Goal: Find specific page/section: Find specific page/section

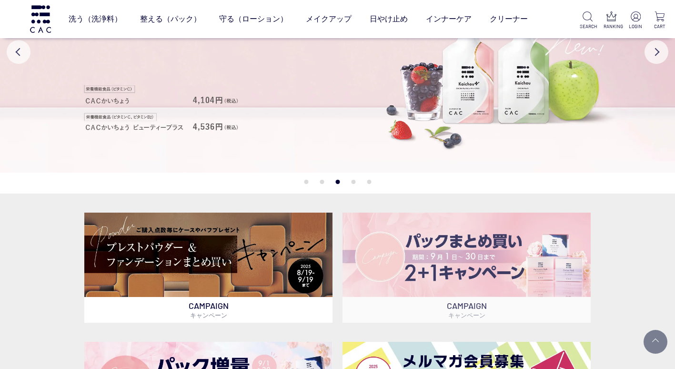
scroll to position [238, 0]
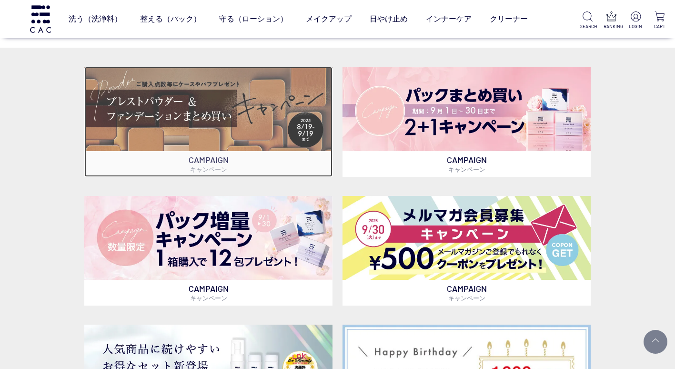
click at [246, 114] on img at bounding box center [208, 109] width 248 height 84
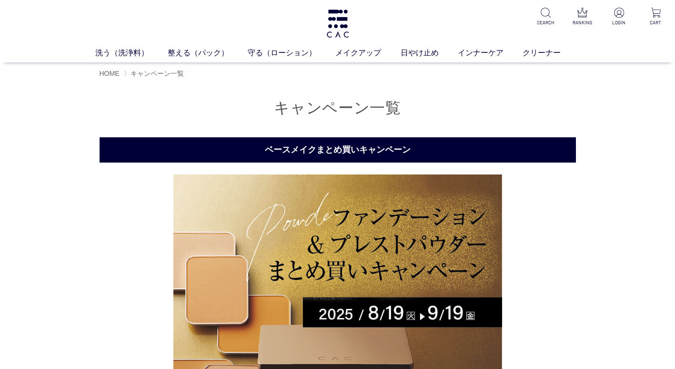
drag, startPoint x: 36, startPoint y: 48, endPoint x: 94, endPoint y: 82, distance: 67.5
click at [36, 48] on ul "洗う（洗浄料） 液体洗浄料 パウダー洗浄料 泡洗顔料 グッズ 整える（パック） フェイスパック ヘアパック 守る（ローション） 保湿化粧水 柔軟化粧水 美容液…" at bounding box center [337, 54] width 675 height 15
